Goal: Task Accomplishment & Management: Manage account settings

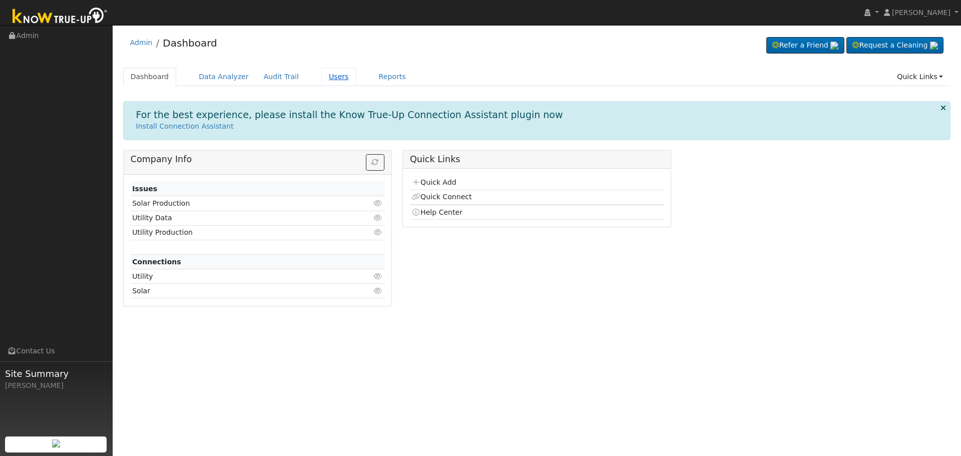
click at [321, 78] on link "Users" at bounding box center [338, 77] width 35 height 19
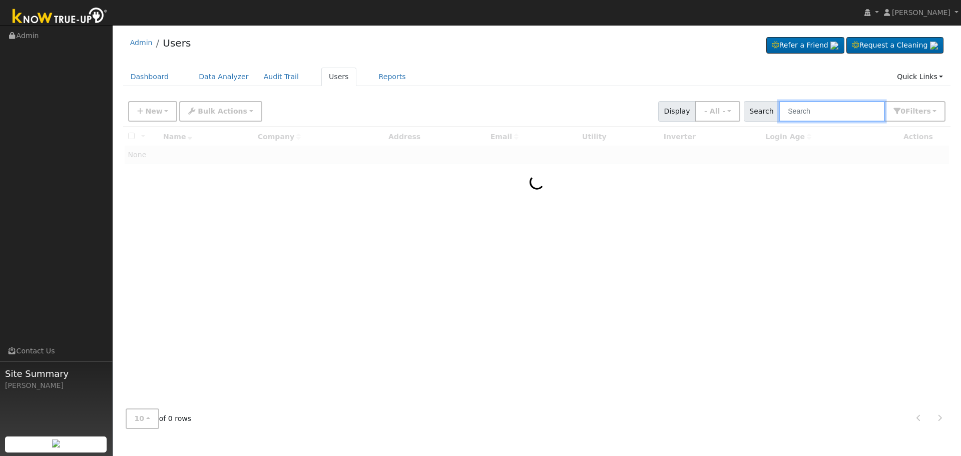
click at [796, 114] on input "text" at bounding box center [832, 111] width 106 height 21
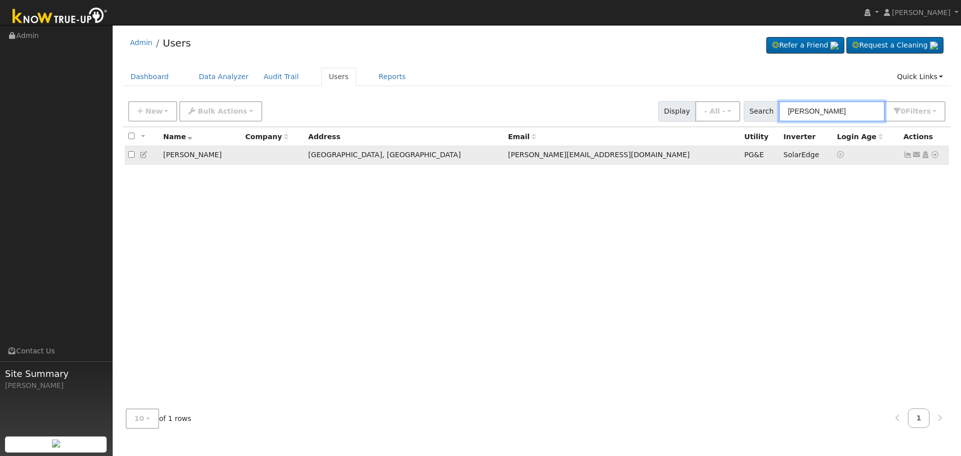
type input "[PERSON_NAME]"
click at [906, 157] on icon at bounding box center [907, 154] width 9 height 7
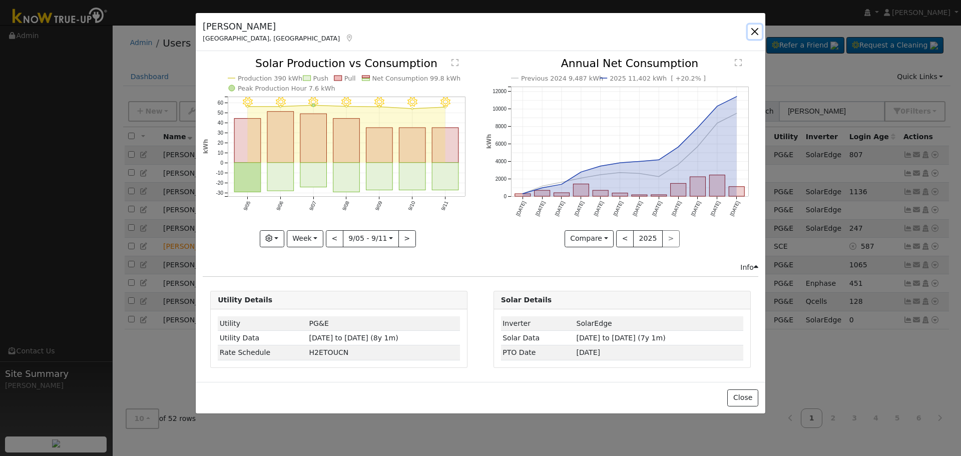
click at [754, 27] on button "button" at bounding box center [755, 32] width 14 height 14
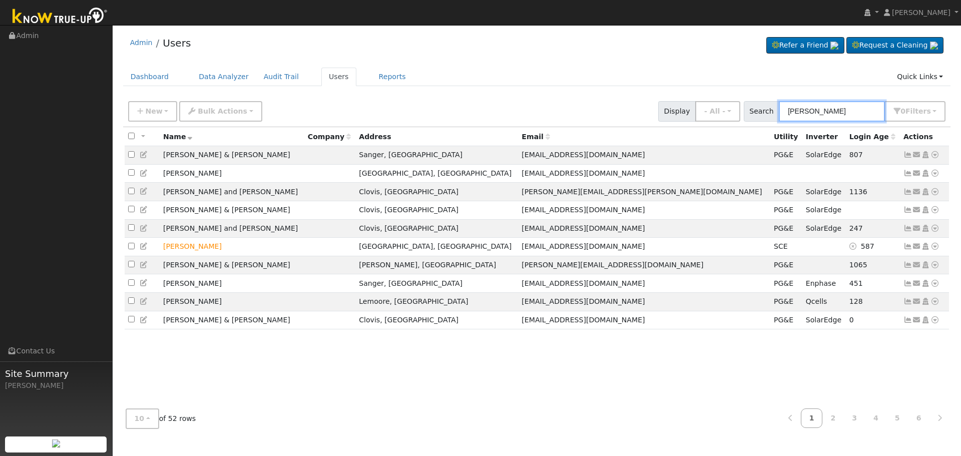
drag, startPoint x: 855, startPoint y: 109, endPoint x: 559, endPoint y: 135, distance: 298.0
click at [575, 136] on div "New Add User Quick Add Quick Connect Quick Convert Lead Bulk Actions Send Email…" at bounding box center [537, 266] width 828 height 340
